Goal: Information Seeking & Learning: Find specific fact

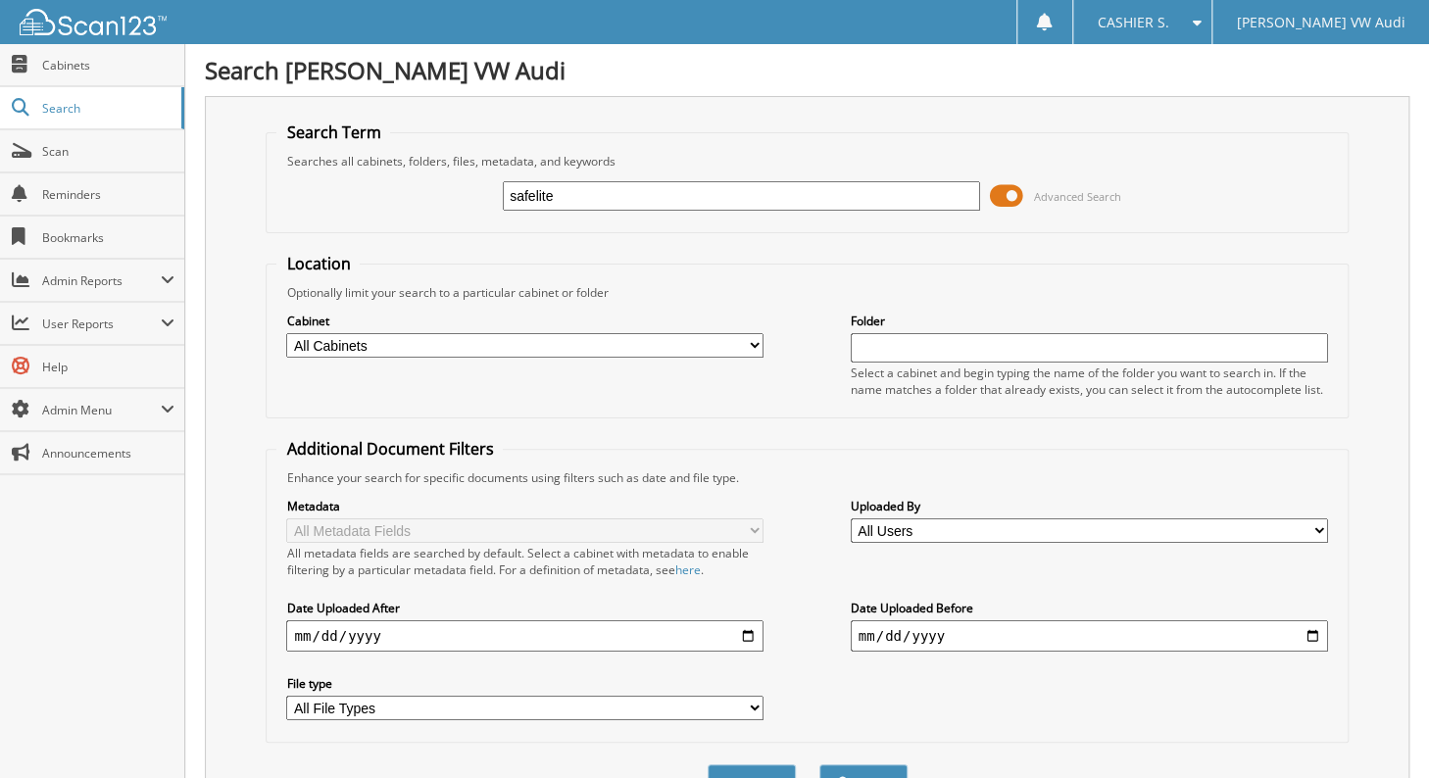
type input "safelite"
click at [819, 764] on button "Search" at bounding box center [863, 782] width 88 height 36
click at [1016, 186] on span at bounding box center [1006, 195] width 33 height 29
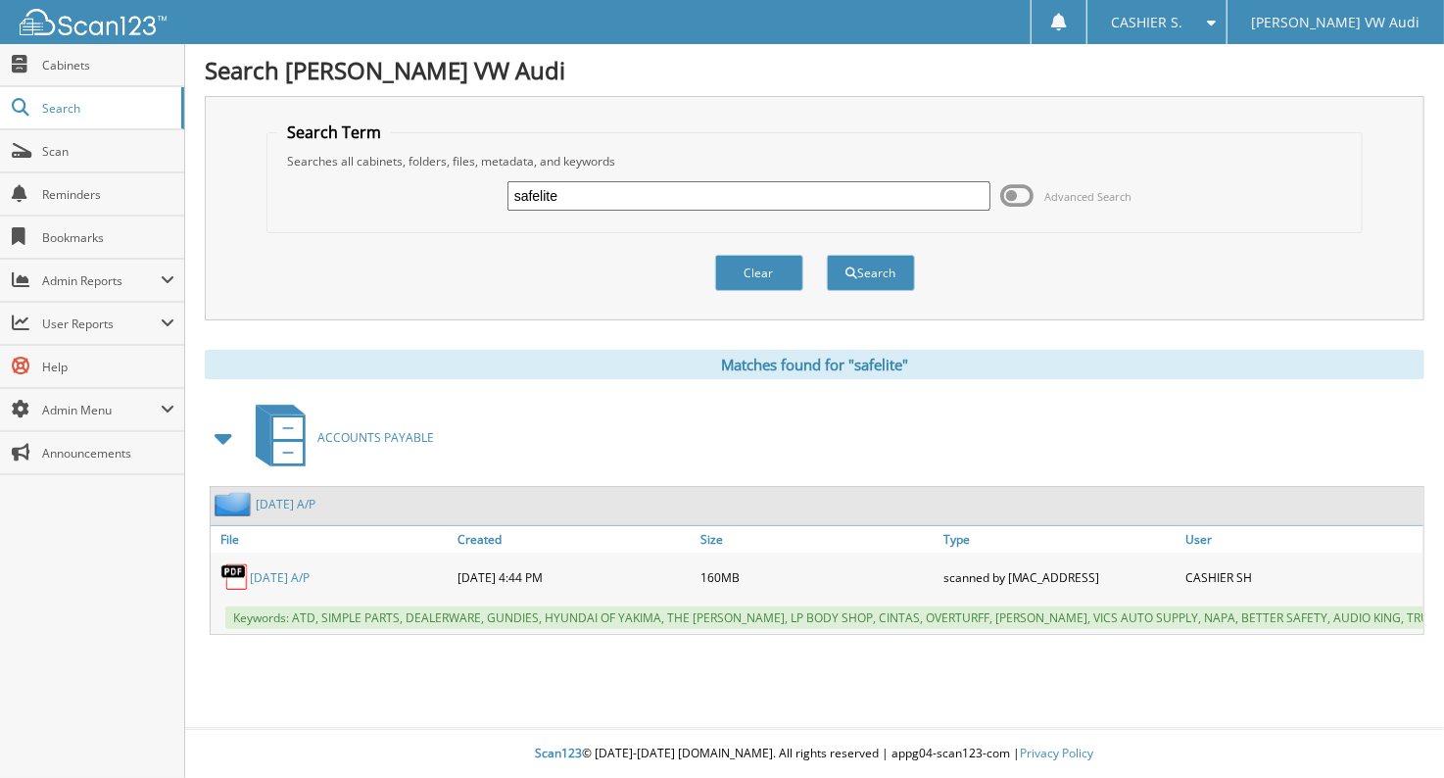
click at [298, 569] on link "[DATE] A/P" at bounding box center [280, 577] width 60 height 17
click at [294, 570] on link "[DATE] A/P" at bounding box center [280, 577] width 60 height 17
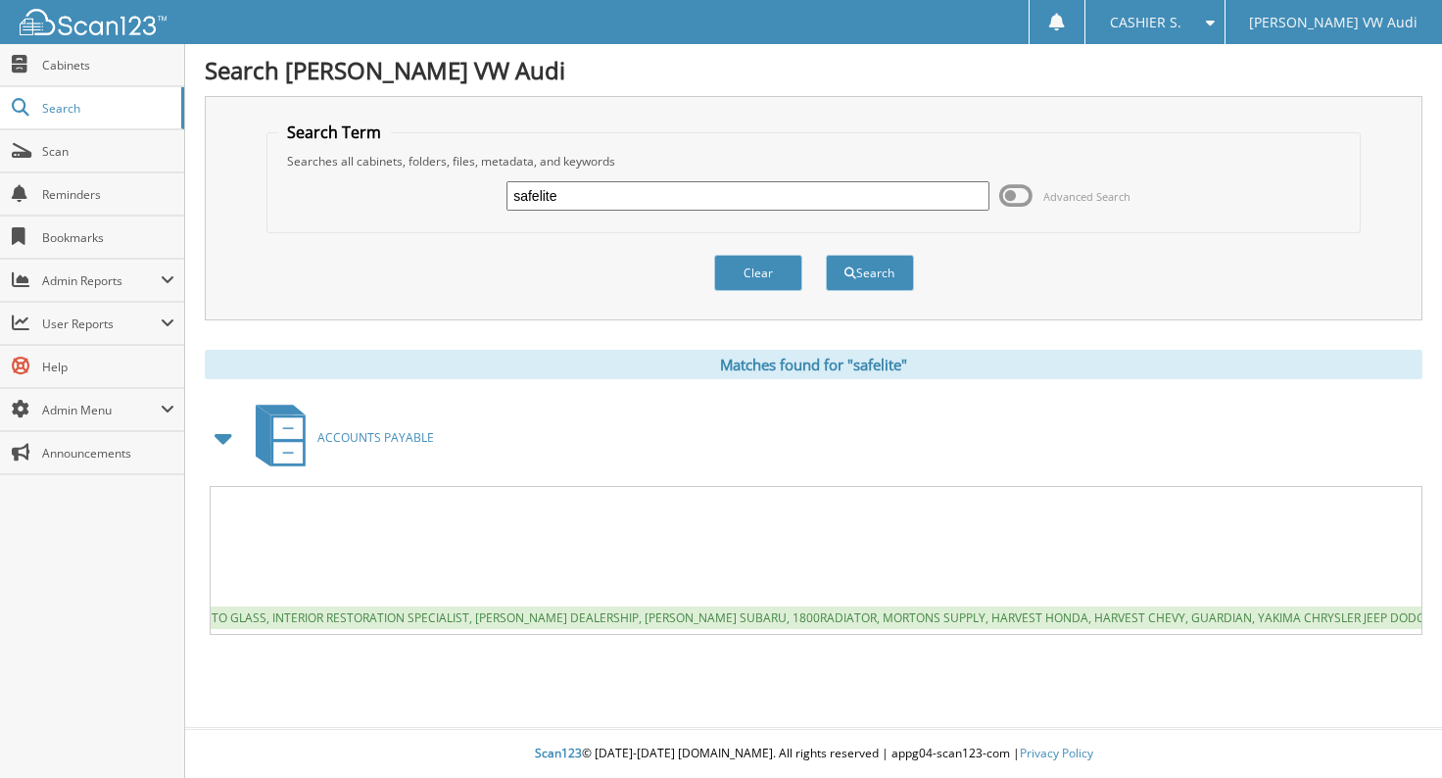
scroll to position [0, 3204]
